Goal: Book appointment/travel/reservation

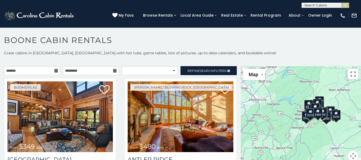
click at [354, 73] on button "Toggle fullscreen view" at bounding box center [353, 74] width 11 height 11
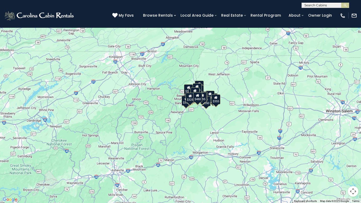
click at [199, 101] on div "$480" at bounding box center [197, 97] width 9 height 10
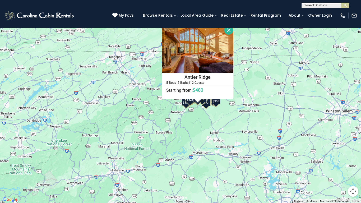
click at [231, 29] on button "Close" at bounding box center [228, 29] width 9 height 9
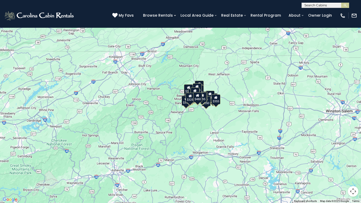
click at [205, 97] on div "$695" at bounding box center [202, 97] width 9 height 10
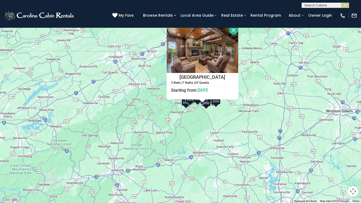
click at [233, 30] on button "Close" at bounding box center [233, 29] width 9 height 9
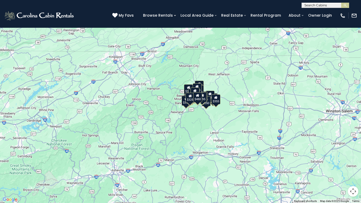
click at [203, 84] on div "$525" at bounding box center [199, 86] width 9 height 10
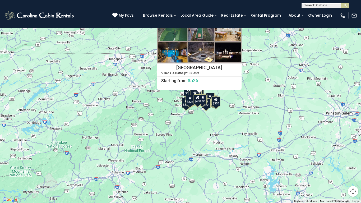
click at [138, 88] on div "$349 $480 $525 $315 $355 $675 $635 $930 $400 $451 $330 $400 $485 $460 $395 $255…" at bounding box center [180, 101] width 361 height 203
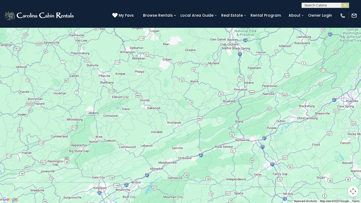
drag, startPoint x: 270, startPoint y: 57, endPoint x: 252, endPoint y: 183, distance: 127.5
click at [252, 160] on div "$349 $480 $525 $315 $355 $675 $635 $930 $400 $451 $330 $400 $485 $460 $395 $255…" at bounding box center [180, 101] width 361 height 203
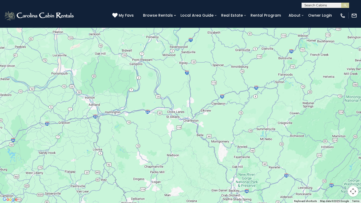
drag, startPoint x: 259, startPoint y: 50, endPoint x: 260, endPoint y: 202, distance: 151.7
click at [260, 160] on div at bounding box center [180, 101] width 361 height 203
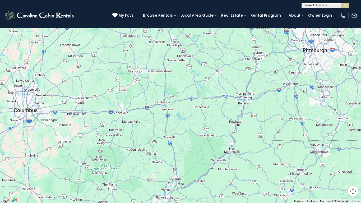
drag, startPoint x: 230, startPoint y: 13, endPoint x: 197, endPoint y: 203, distance: 192.6
click at [197, 160] on div at bounding box center [180, 101] width 361 height 203
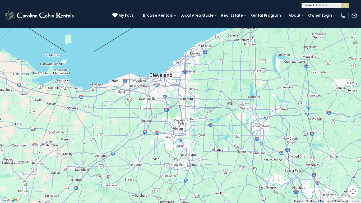
drag, startPoint x: 191, startPoint y: 38, endPoint x: 201, endPoint y: 199, distance: 160.5
click at [201, 160] on div at bounding box center [180, 101] width 361 height 203
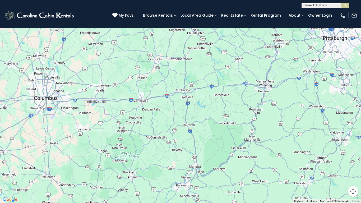
drag, startPoint x: 198, startPoint y: 171, endPoint x: 208, endPoint y: 0, distance: 171.6
click at [208, 0] on div at bounding box center [180, 101] width 361 height 203
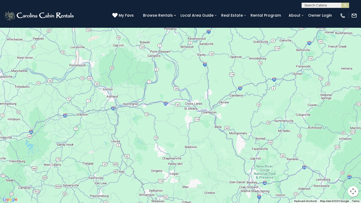
drag, startPoint x: 175, startPoint y: 183, endPoint x: 205, endPoint y: 0, distance: 185.4
click at [205, 0] on div at bounding box center [180, 101] width 361 height 203
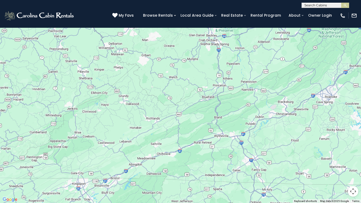
drag, startPoint x: 128, startPoint y: 175, endPoint x: 88, endPoint y: 27, distance: 153.8
click at [88, 27] on div at bounding box center [180, 101] width 361 height 203
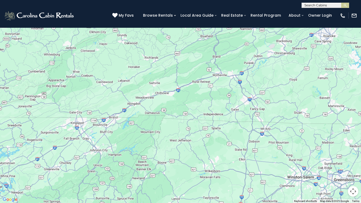
drag, startPoint x: 139, startPoint y: 160, endPoint x: 137, endPoint y: 103, distance: 56.9
click at [137, 103] on div at bounding box center [180, 101] width 361 height 203
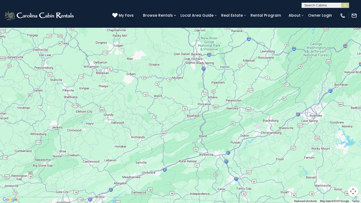
drag, startPoint x: 213, startPoint y: 123, endPoint x: 208, endPoint y: 190, distance: 67.4
click at [199, 160] on div "$349 $480 $525 $315 $355 $675 $635 $930 $400 $451 $330 $400 $485 $460 $395 $255…" at bounding box center [180, 101] width 361 height 203
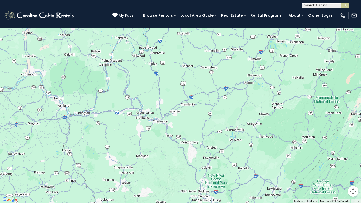
drag, startPoint x: 176, startPoint y: 36, endPoint x: 185, endPoint y: 167, distance: 131.9
click at [184, 160] on div at bounding box center [180, 101] width 361 height 203
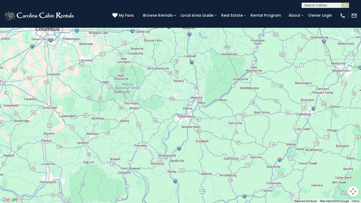
drag, startPoint x: 117, startPoint y: 39, endPoint x: 133, endPoint y: 149, distance: 112.0
click at [133, 149] on div at bounding box center [180, 101] width 361 height 203
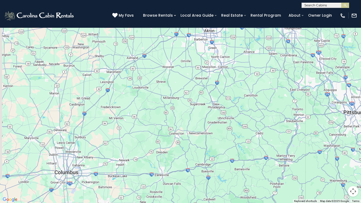
drag, startPoint x: 146, startPoint y: 40, endPoint x: 171, endPoint y: 199, distance: 161.2
click at [171, 160] on div at bounding box center [180, 101] width 361 height 203
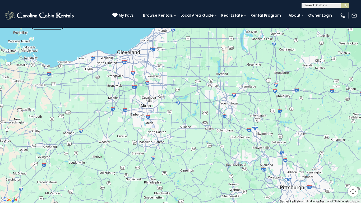
drag, startPoint x: 177, startPoint y: 86, endPoint x: 108, endPoint y: 138, distance: 86.4
click at [108, 138] on div at bounding box center [180, 101] width 361 height 203
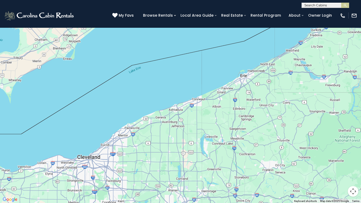
drag, startPoint x: 226, startPoint y: 21, endPoint x: 186, endPoint y: 127, distance: 113.0
click at [186, 127] on div at bounding box center [180, 101] width 361 height 203
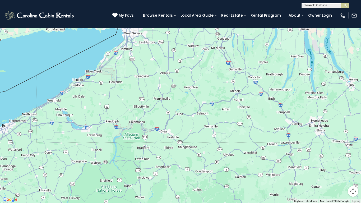
drag, startPoint x: 361, startPoint y: 92, endPoint x: 116, endPoint y: 193, distance: 264.5
click at [116, 160] on div at bounding box center [180, 101] width 361 height 203
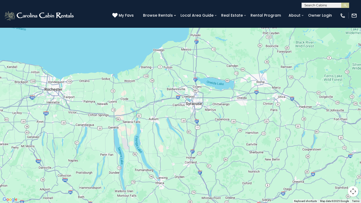
drag, startPoint x: 291, startPoint y: 114, endPoint x: 108, endPoint y: 130, distance: 184.1
click at [108, 130] on div at bounding box center [180, 101] width 361 height 203
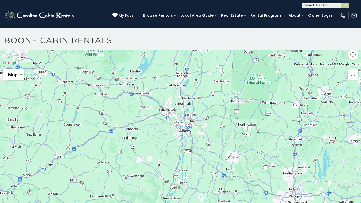
drag, startPoint x: 345, startPoint y: 113, endPoint x: 106, endPoint y: 123, distance: 238.7
click at [106, 66] on div at bounding box center [180, 66] width 361 height 0
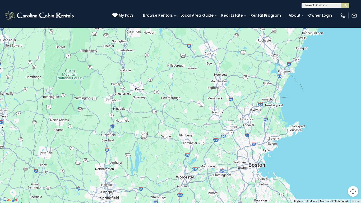
drag, startPoint x: 342, startPoint y: 108, endPoint x: 155, endPoint y: 58, distance: 193.3
click at [155, 58] on div at bounding box center [180, 101] width 361 height 203
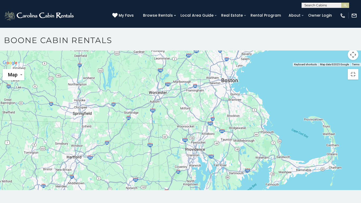
drag, startPoint x: 131, startPoint y: 193, endPoint x: 103, endPoint y: 158, distance: 45.3
click at [103, 66] on div at bounding box center [180, 66] width 361 height 0
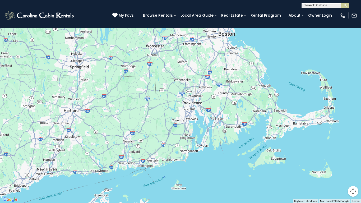
drag, startPoint x: 244, startPoint y: 177, endPoint x: 241, endPoint y: 94, distance: 82.8
click at [241, 94] on div at bounding box center [180, 101] width 361 height 203
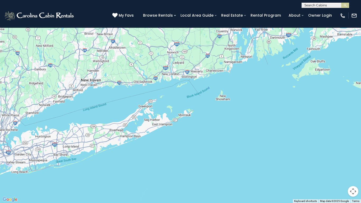
drag, startPoint x: 183, startPoint y: 182, endPoint x: 228, endPoint y: 93, distance: 99.7
click at [228, 93] on div at bounding box center [180, 101] width 361 height 203
drag, startPoint x: 156, startPoint y: 128, endPoint x: 152, endPoint y: 131, distance: 5.4
click at [153, 130] on div at bounding box center [180, 101] width 361 height 203
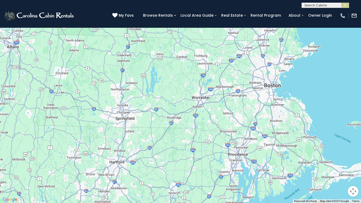
drag, startPoint x: 128, startPoint y: 40, endPoint x: 137, endPoint y: 171, distance: 131.7
click at [133, 160] on div at bounding box center [180, 101] width 361 height 203
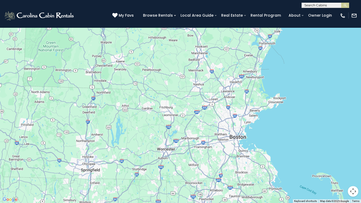
drag, startPoint x: 185, startPoint y: 76, endPoint x: 152, endPoint y: 126, distance: 59.3
click at [152, 126] on div at bounding box center [180, 101] width 361 height 203
click at [217, 107] on div at bounding box center [180, 101] width 361 height 203
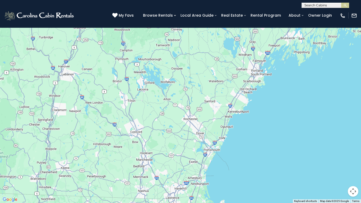
drag, startPoint x: 285, startPoint y: 27, endPoint x: 253, endPoint y: 107, distance: 85.3
click at [230, 133] on div at bounding box center [180, 101] width 361 height 203
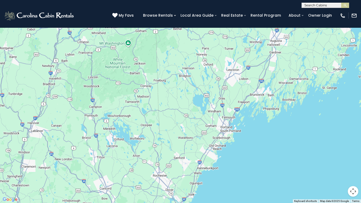
drag, startPoint x: 293, startPoint y: 40, endPoint x: 260, endPoint y: 98, distance: 66.7
click at [260, 98] on div at bounding box center [180, 101] width 361 height 203
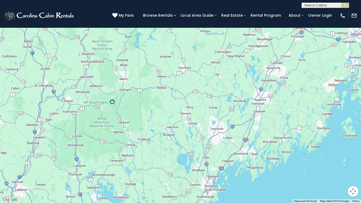
drag, startPoint x: 253, startPoint y: 77, endPoint x: 240, endPoint y: 136, distance: 60.4
click at [240, 136] on div at bounding box center [180, 101] width 361 height 203
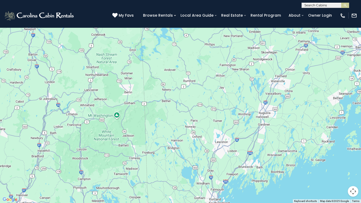
drag, startPoint x: 274, startPoint y: 76, endPoint x: 278, endPoint y: 90, distance: 14.5
click at [278, 90] on div at bounding box center [180, 101] width 361 height 203
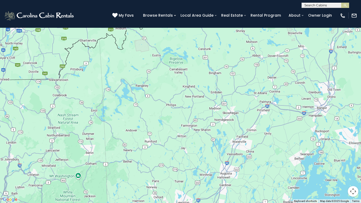
drag, startPoint x: 325, startPoint y: 59, endPoint x: 287, endPoint y: 119, distance: 71.3
click at [287, 119] on div at bounding box center [180, 101] width 361 height 203
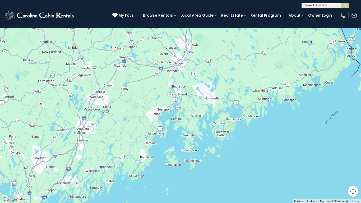
drag, startPoint x: 322, startPoint y: 155, endPoint x: 179, endPoint y: 110, distance: 150.3
click at [179, 110] on div at bounding box center [180, 101] width 361 height 203
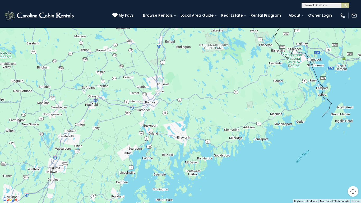
drag, startPoint x: 336, startPoint y: 62, endPoint x: 309, endPoint y: 100, distance: 46.7
click at [309, 100] on div at bounding box center [180, 101] width 361 height 203
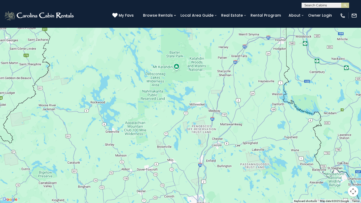
drag, startPoint x: 182, startPoint y: 50, endPoint x: 224, endPoint y: 165, distance: 122.7
click at [224, 160] on div at bounding box center [180, 101] width 361 height 203
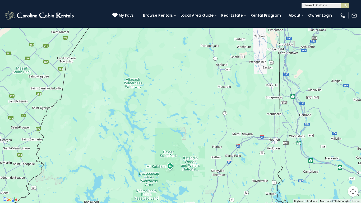
drag, startPoint x: 220, startPoint y: 44, endPoint x: 217, endPoint y: 140, distance: 95.5
click at [217, 140] on div at bounding box center [180, 101] width 361 height 203
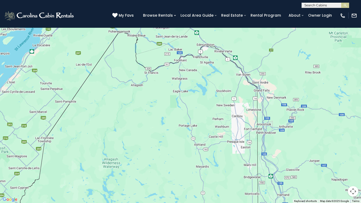
drag, startPoint x: 186, startPoint y: 30, endPoint x: 164, endPoint y: 110, distance: 83.4
click at [164, 110] on div at bounding box center [180, 101] width 361 height 203
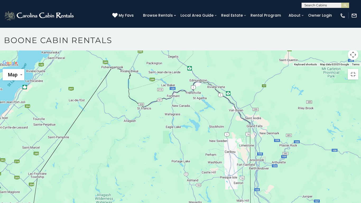
drag, startPoint x: 161, startPoint y: 58, endPoint x: 165, endPoint y: 113, distance: 54.9
click at [165, 66] on div at bounding box center [180, 66] width 361 height 0
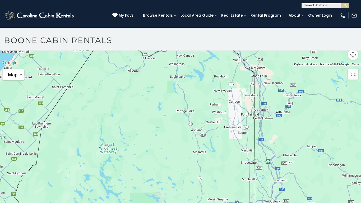
drag, startPoint x: 215, startPoint y: 130, endPoint x: 214, endPoint y: 81, distance: 49.7
click at [214, 66] on div at bounding box center [180, 66] width 361 height 0
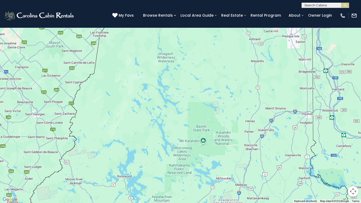
drag, startPoint x: 127, startPoint y: 122, endPoint x: 184, endPoint y: 18, distance: 118.7
click at [180, 7] on div at bounding box center [180, 101] width 361 height 203
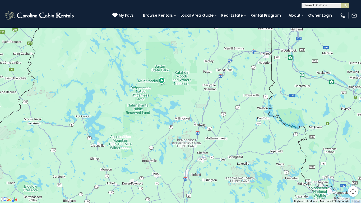
drag, startPoint x: 237, startPoint y: 105, endPoint x: 214, endPoint y: 46, distance: 63.6
click at [214, 46] on div at bounding box center [180, 101] width 361 height 203
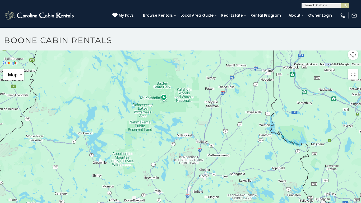
drag, startPoint x: 119, startPoint y: 57, endPoint x: 125, endPoint y: 107, distance: 49.7
click at [125, 66] on div at bounding box center [180, 66] width 361 height 0
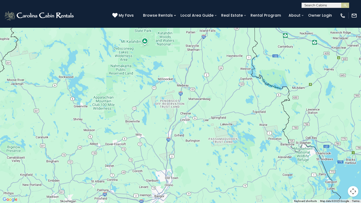
drag, startPoint x: 195, startPoint y: 133, endPoint x: 176, endPoint y: 41, distance: 93.6
click at [176, 41] on div at bounding box center [180, 101] width 361 height 203
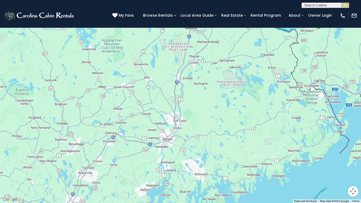
drag, startPoint x: 181, startPoint y: 96, endPoint x: 190, endPoint y: 39, distance: 57.2
click at [190, 39] on div at bounding box center [180, 101] width 361 height 203
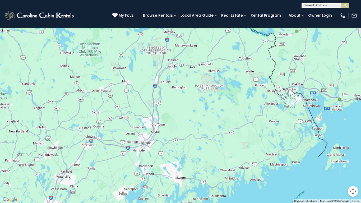
drag, startPoint x: 217, startPoint y: 153, endPoint x: 198, endPoint y: 158, distance: 19.4
click at [198, 158] on div at bounding box center [180, 101] width 361 height 203
